Goal: Task Accomplishment & Management: Complete application form

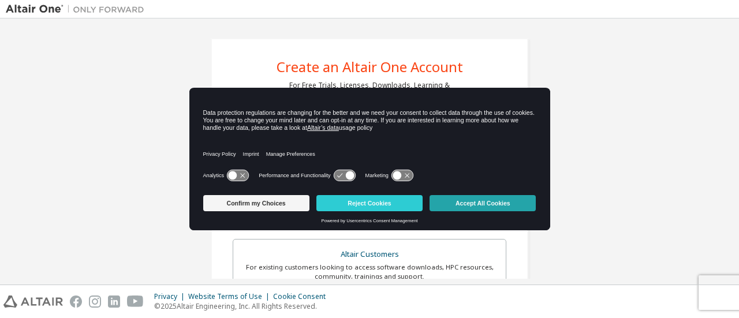
drag, startPoint x: 475, startPoint y: 200, endPoint x: 452, endPoint y: 203, distance: 22.7
click at [474, 200] on button "Accept All Cookies" at bounding box center [482, 203] width 106 height 16
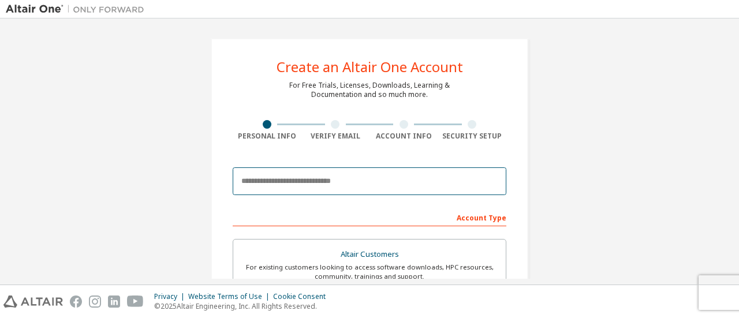
click at [287, 178] on input "email" at bounding box center [370, 181] width 274 height 28
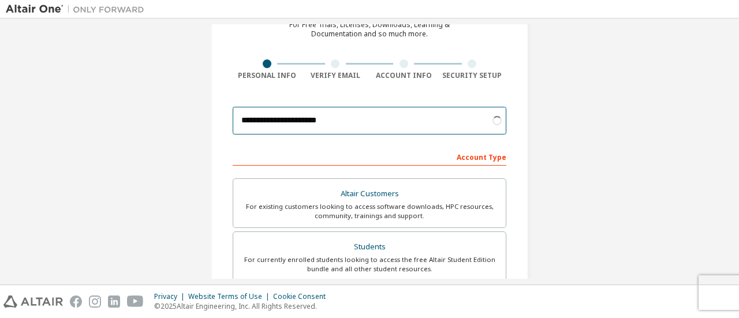
scroll to position [115, 0]
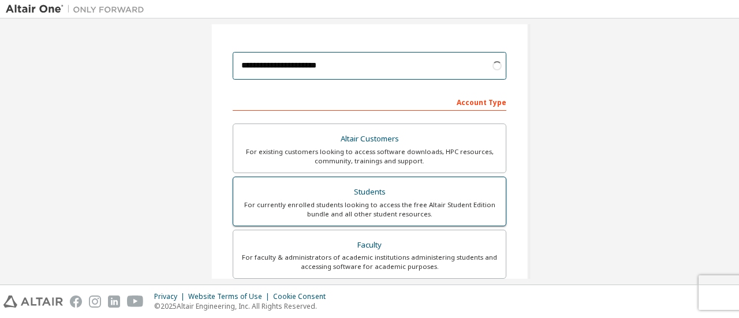
type input "**********"
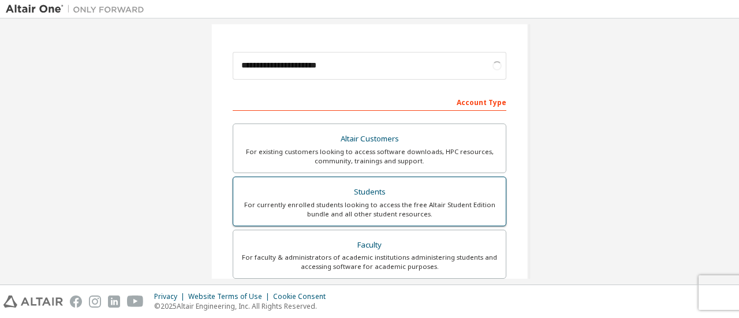
click at [357, 202] on div "For currently enrolled students looking to access the free Altair Student Editi…" at bounding box center [369, 209] width 258 height 18
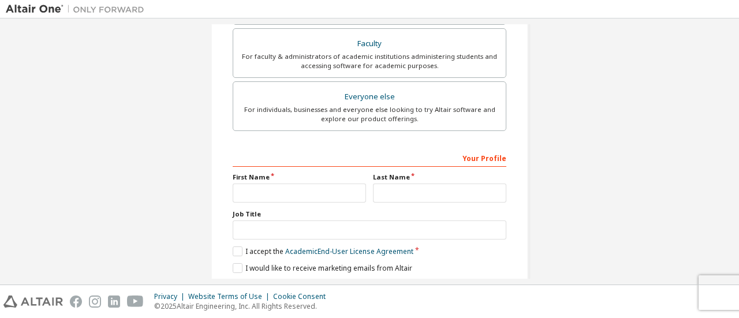
scroll to position [316, 0]
click at [312, 194] on input "text" at bounding box center [299, 192] width 133 height 19
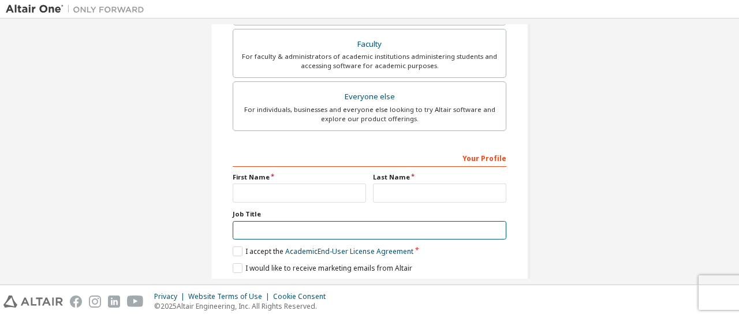
click at [234, 221] on input "text" at bounding box center [370, 230] width 274 height 19
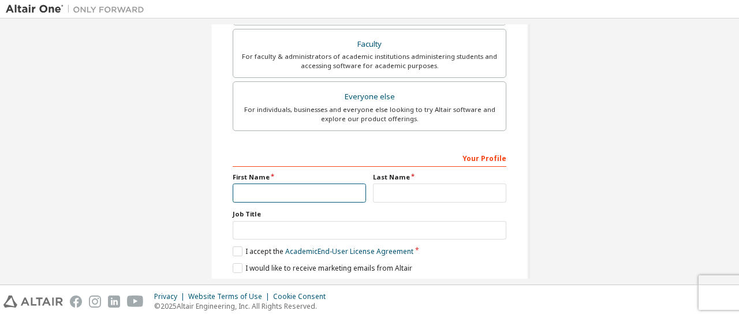
click at [289, 192] on input "text" at bounding box center [299, 192] width 133 height 19
type input "*"
type input "*******"
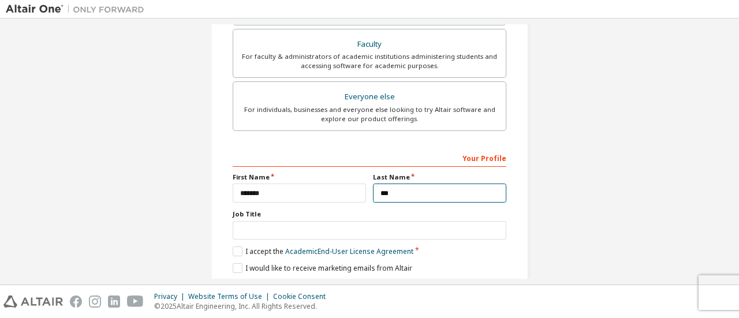
type input "***"
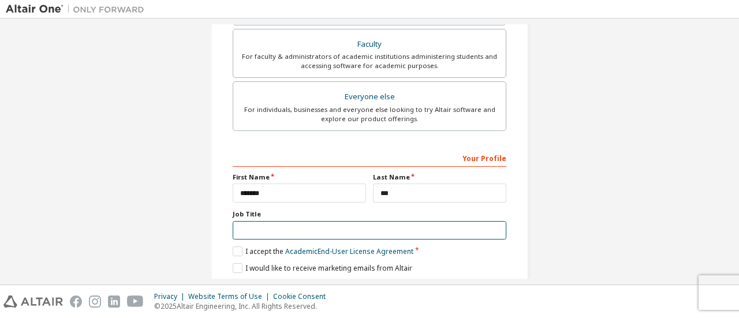
click at [274, 228] on input "text" at bounding box center [370, 230] width 274 height 19
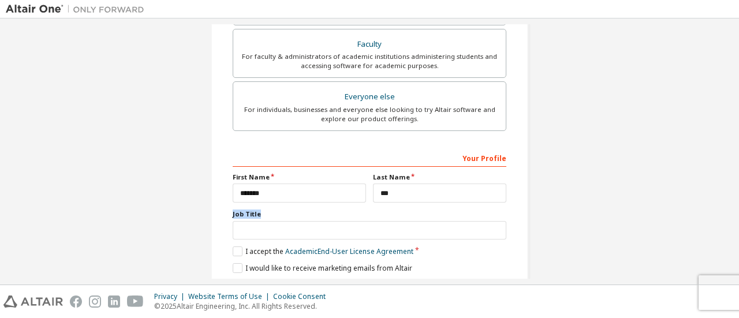
drag, startPoint x: 262, startPoint y: 214, endPoint x: 223, endPoint y: 211, distance: 38.8
click at [223, 211] on div "**********" at bounding box center [369, 13] width 317 height 583
copy label "Job Title"
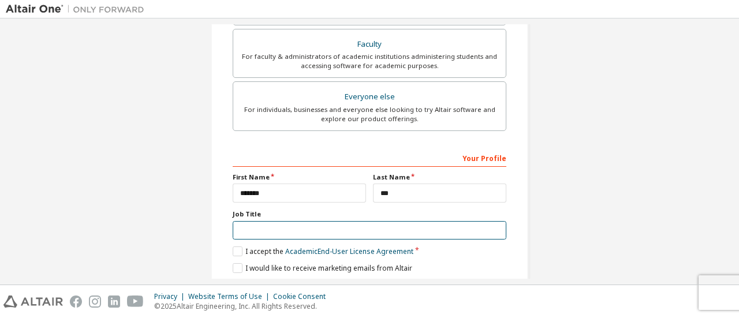
click at [250, 225] on input "text" at bounding box center [370, 230] width 274 height 19
paste input "**********"
type input "**********"
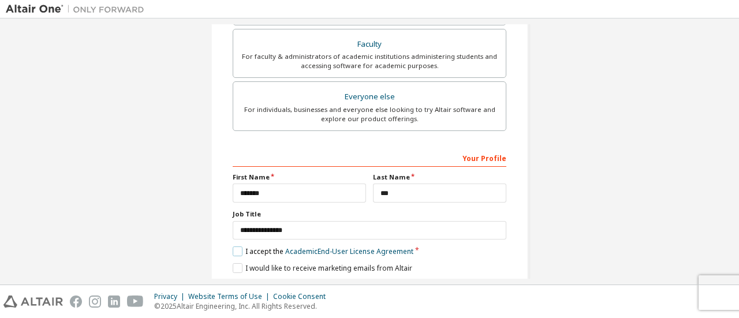
click at [236, 248] on label "I accept the Academic End-User License Agreement" at bounding box center [323, 251] width 181 height 10
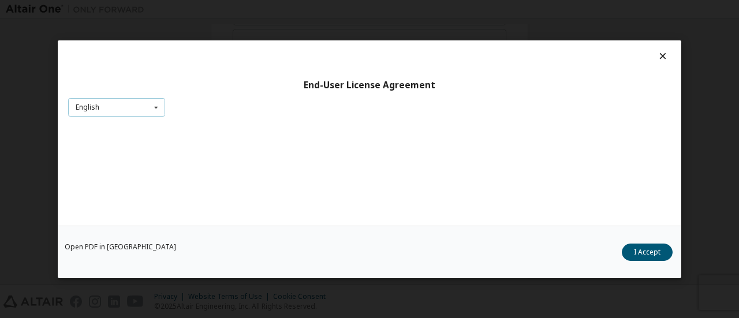
click at [151, 104] on icon at bounding box center [156, 107] width 14 height 18
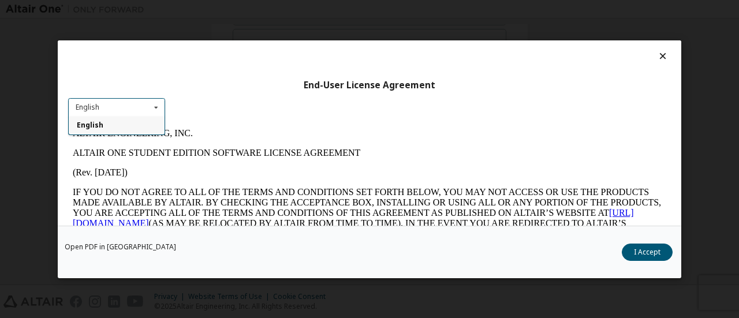
scroll to position [0, 0]
click at [151, 104] on icon at bounding box center [156, 107] width 14 height 18
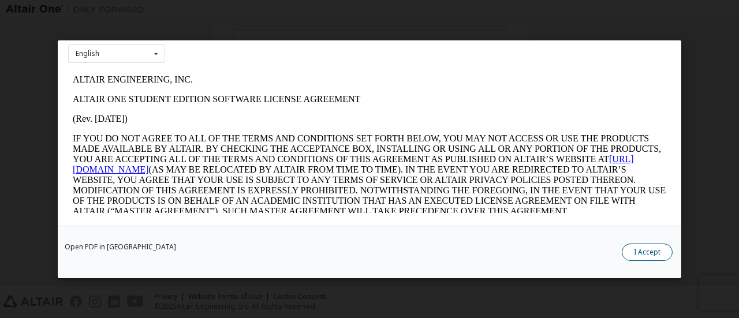
click at [652, 257] on button "I Accept" at bounding box center [646, 251] width 51 height 17
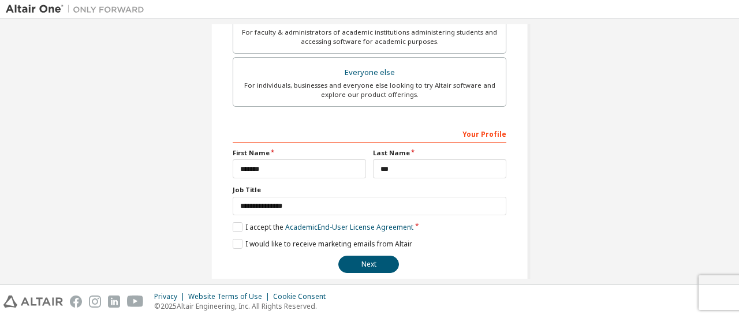
scroll to position [353, 0]
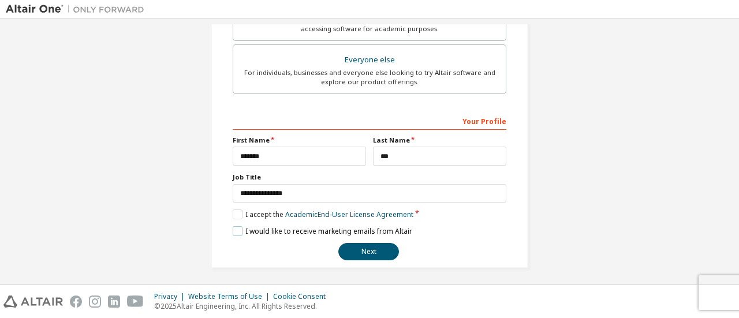
click at [238, 228] on label "I would like to receive marketing emails from Altair" at bounding box center [322, 231] width 179 height 10
click at [362, 248] on button "Next" at bounding box center [368, 251] width 61 height 17
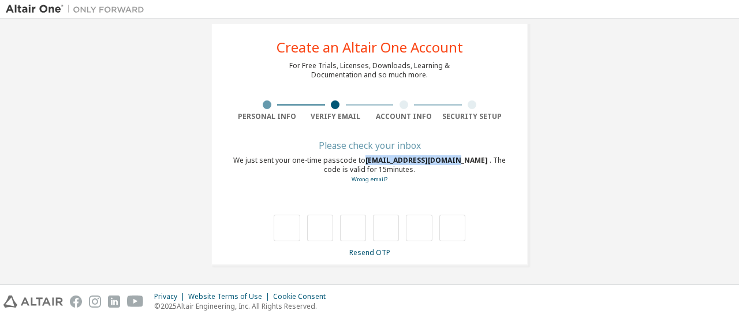
drag, startPoint x: 360, startPoint y: 158, endPoint x: 443, endPoint y: 158, distance: 82.5
click at [443, 158] on span "[EMAIL_ADDRESS][DOMAIN_NAME]" at bounding box center [427, 160] width 124 height 10
copy span "[EMAIL_ADDRESS][DOMAIN_NAME]"
